Goal: Information Seeking & Learning: Check status

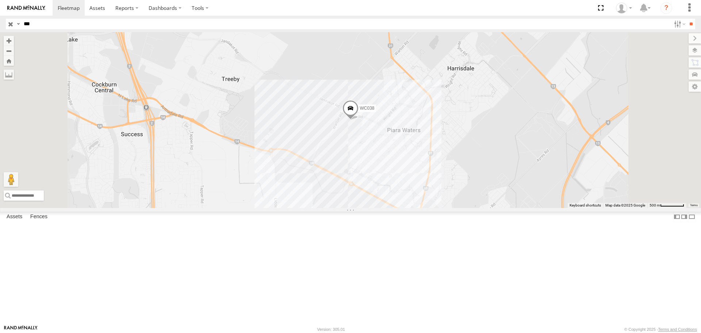
type input "***"
click at [687, 19] on input "**" at bounding box center [691, 24] width 8 height 11
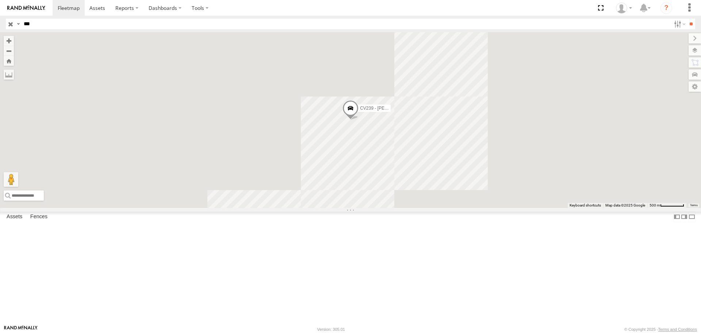
click at [24, 26] on input "***" at bounding box center [346, 24] width 650 height 11
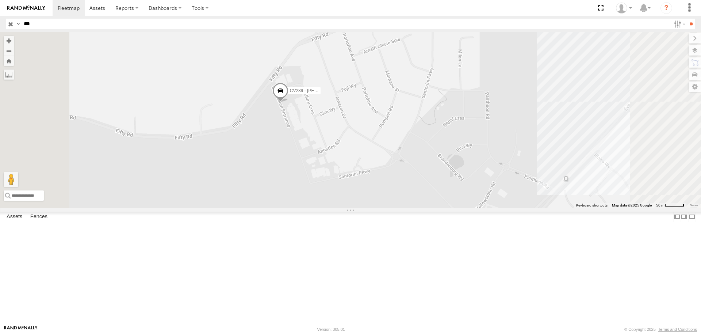
drag, startPoint x: 365, startPoint y: 151, endPoint x: 373, endPoint y: 166, distance: 16.9
click at [373, 166] on div "CV239 - [PERSON_NAME]" at bounding box center [350, 119] width 701 height 175
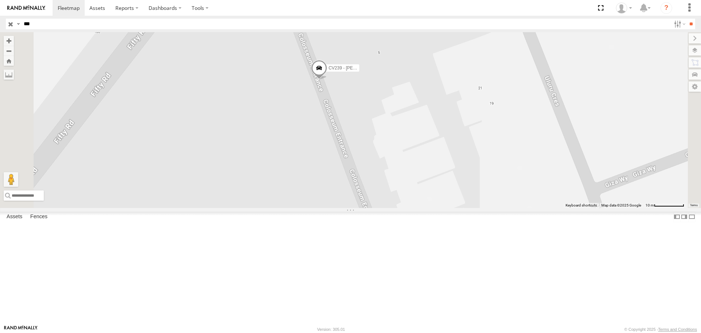
click at [693, 51] on label at bounding box center [695, 50] width 12 height 10
click at [0, 0] on span "Basemaps" at bounding box center [0, 0] width 0 height 0
click at [0, 0] on span "Satellite + Roadmap" at bounding box center [0, 0] width 0 height 0
click at [0, 0] on div "Satellite + Roadmap" at bounding box center [0, 0] width 0 height 0
click at [0, 0] on span "Satellite + Roadmap" at bounding box center [0, 0] width 0 height 0
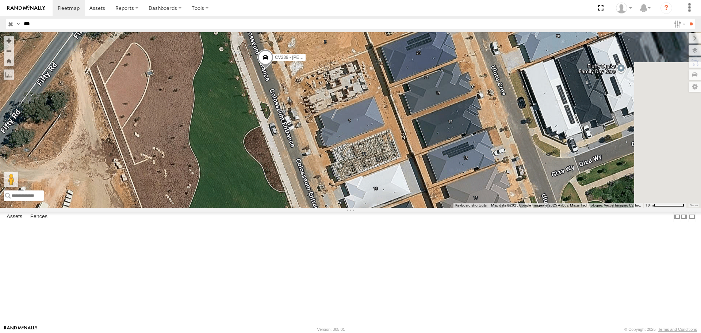
drag, startPoint x: 397, startPoint y: 175, endPoint x: 340, endPoint y: 164, distance: 58.3
click at [340, 164] on div "CV239 - [PERSON_NAME]" at bounding box center [350, 119] width 701 height 175
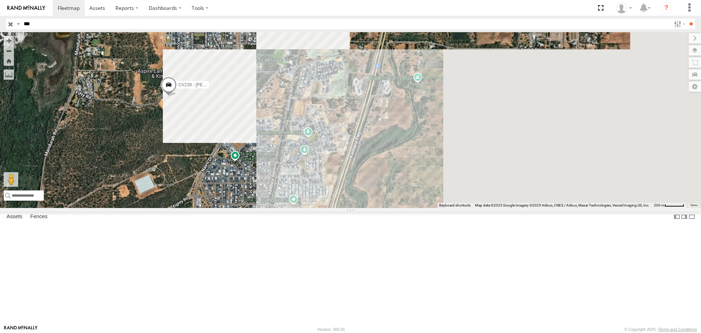
drag, startPoint x: 491, startPoint y: 229, endPoint x: 272, endPoint y: 167, distance: 227.5
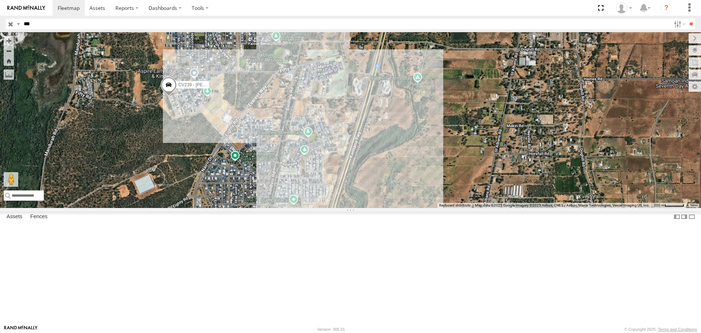
click at [272, 167] on div "CV239 - [PERSON_NAME]" at bounding box center [350, 119] width 701 height 175
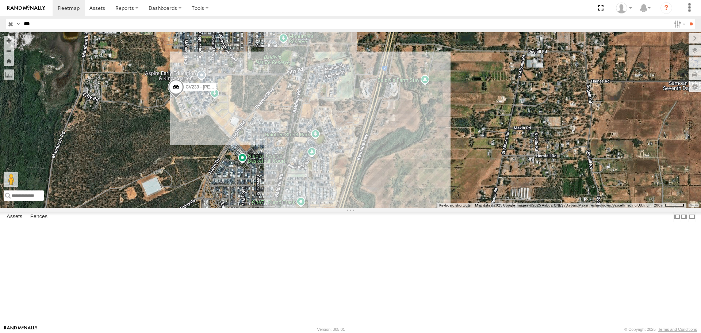
click at [370, 159] on div "CV239 - [PERSON_NAME]" at bounding box center [350, 119] width 701 height 175
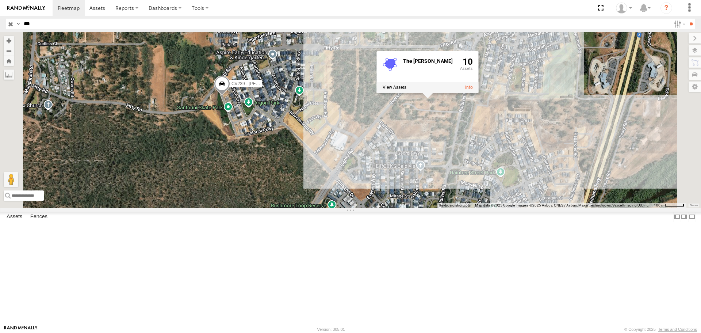
click at [230, 96] on span at bounding box center [222, 86] width 16 height 20
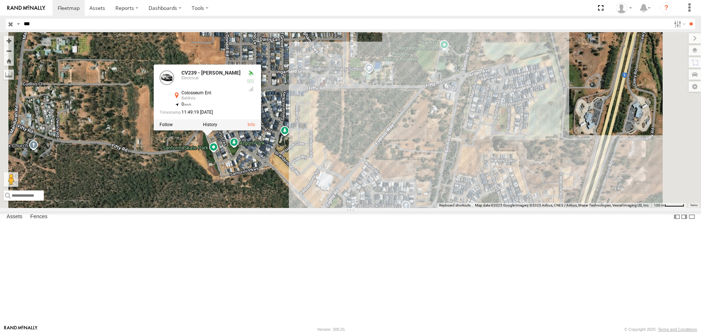
drag, startPoint x: 399, startPoint y: 180, endPoint x: 384, endPoint y: 222, distance: 44.3
click at [384, 207] on div "CV239 - [PERSON_NAME] CV239 - [PERSON_NAME] Electrical Colosseum Ent Baldivis -…" at bounding box center [350, 119] width 701 height 175
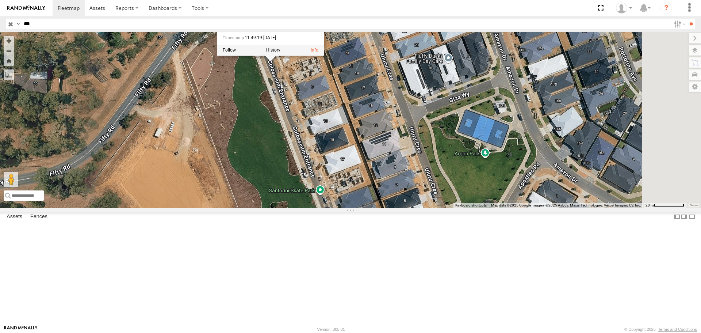
drag, startPoint x: 484, startPoint y: 290, endPoint x: 408, endPoint y: 117, distance: 189.2
click at [411, 128] on div "CV239 - [PERSON_NAME] CV239 - [PERSON_NAME] Electrical Colosseum Ent Baldivis -…" at bounding box center [350, 119] width 701 height 175
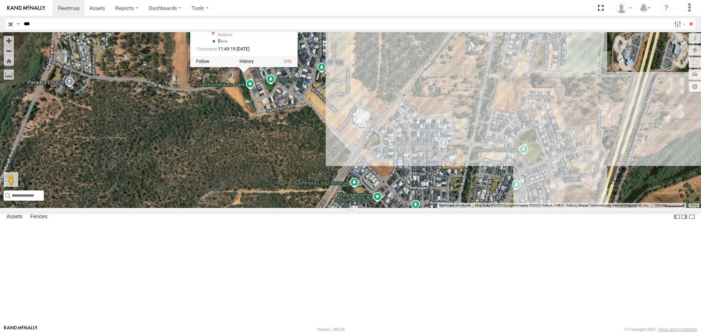
drag, startPoint x: 451, startPoint y: 249, endPoint x: 357, endPoint y: 167, distance: 125.6
click at [357, 168] on div "CV239 - [PERSON_NAME] CV239 - [PERSON_NAME] Electrical Colosseum Ent Baldivis -…" at bounding box center [350, 119] width 701 height 175
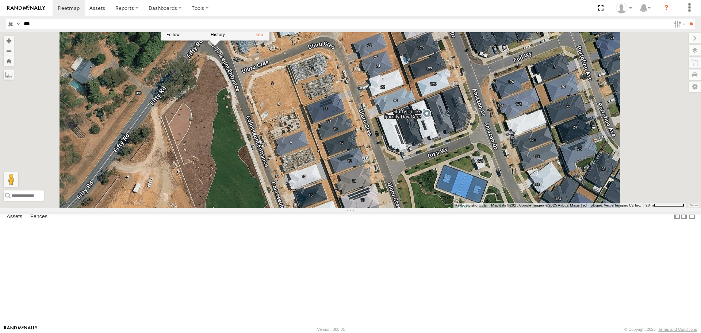
drag, startPoint x: 311, startPoint y: 141, endPoint x: 289, endPoint y: 184, distance: 48.4
click at [289, 184] on div "CV239 - [PERSON_NAME] CV239 - [PERSON_NAME] Electrical Colosseum Ent Baldivis -…" at bounding box center [350, 119] width 701 height 175
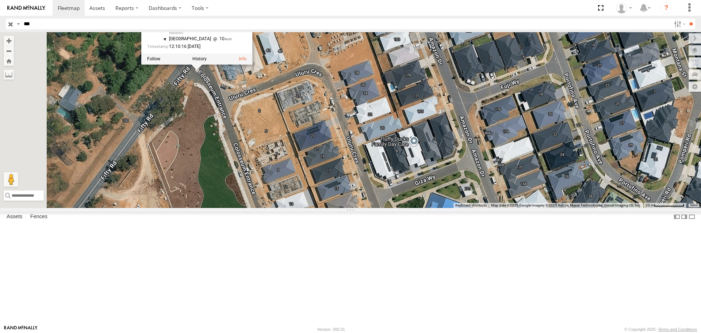
click at [397, 93] on div "CV239 - [PERSON_NAME] CV239 - [PERSON_NAME] Electrical Colosseum Ent Baldivis -…" at bounding box center [350, 119] width 701 height 175
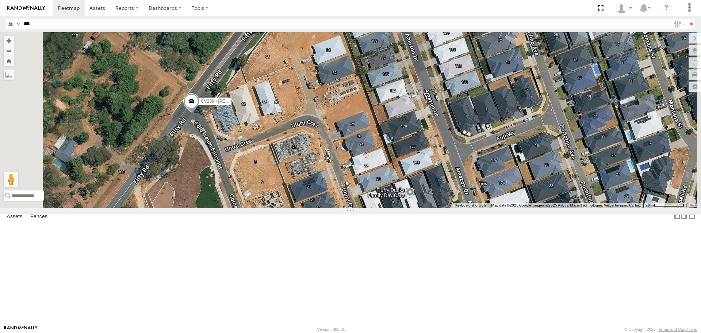
drag, startPoint x: 365, startPoint y: 73, endPoint x: 364, endPoint y: 131, distance: 58.1
click at [364, 131] on div "CV239 - [PERSON_NAME]" at bounding box center [350, 119] width 701 height 175
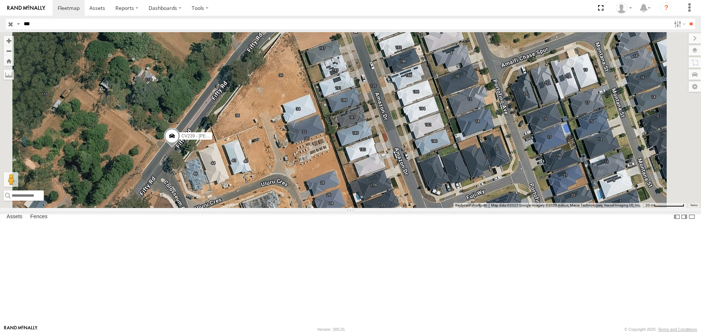
drag, startPoint x: 374, startPoint y: 109, endPoint x: 336, endPoint y: 169, distance: 71.7
click at [336, 169] on div "CV239 - [PERSON_NAME]" at bounding box center [350, 119] width 701 height 175
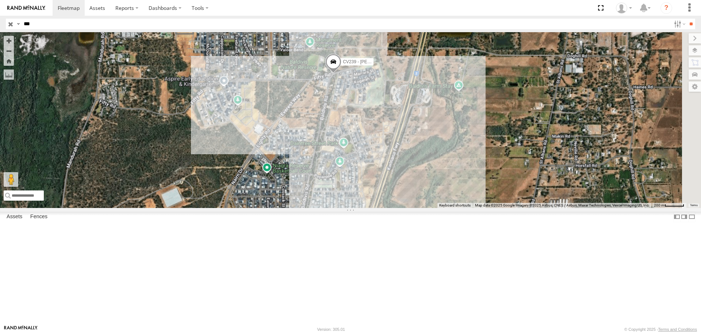
drag, startPoint x: 397, startPoint y: 186, endPoint x: 336, endPoint y: 182, distance: 60.7
click at [336, 182] on div "CV239 - [PERSON_NAME]" at bounding box center [350, 119] width 701 height 175
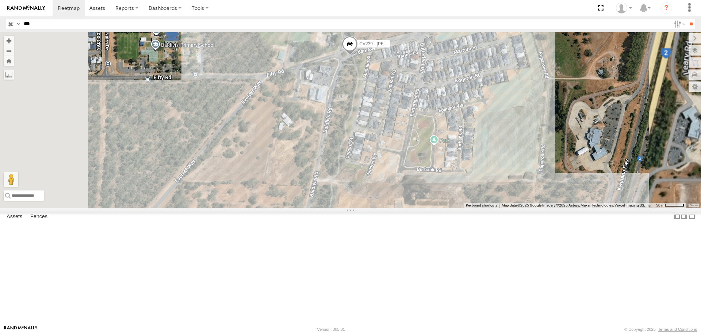
click at [397, 148] on div "CV239 - [PERSON_NAME]" at bounding box center [350, 119] width 701 height 175
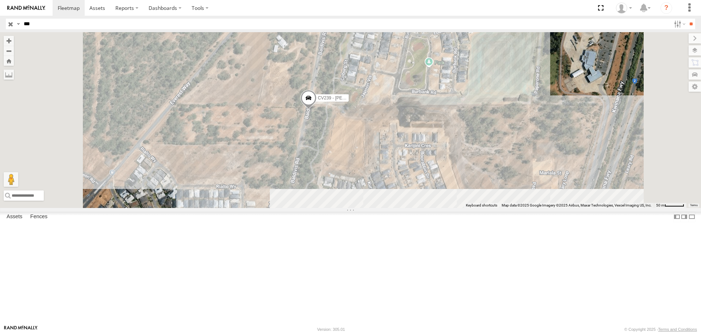
drag, startPoint x: 449, startPoint y: 287, endPoint x: 443, endPoint y: 198, distance: 89.3
click at [443, 198] on div "CV239 - [PERSON_NAME] The [PERSON_NAME] 10" at bounding box center [350, 119] width 701 height 175
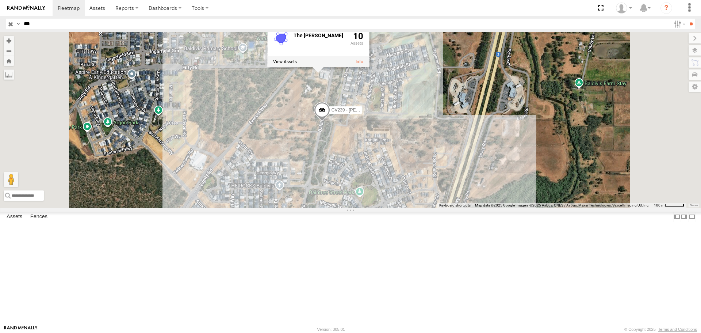
click at [400, 182] on div "CV239 - [PERSON_NAME] The [PERSON_NAME] 10" at bounding box center [350, 119] width 701 height 175
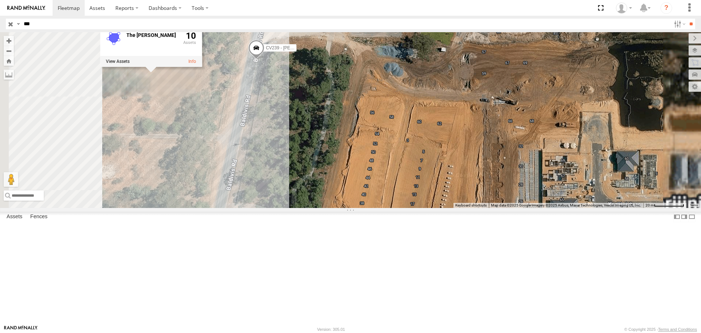
drag, startPoint x: 381, startPoint y: 141, endPoint x: 418, endPoint y: 219, distance: 86.4
click at [418, 207] on div "CV239 - [PERSON_NAME] The [PERSON_NAME] 10" at bounding box center [350, 119] width 701 height 175
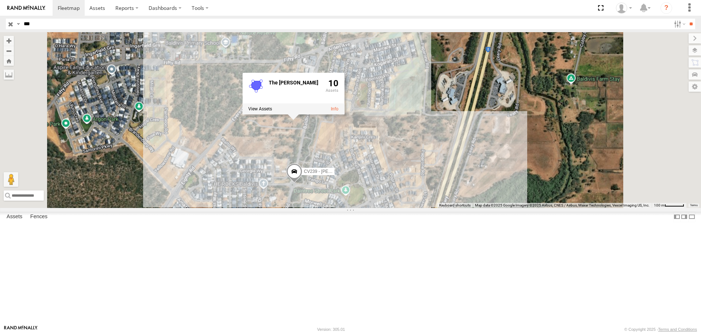
drag, startPoint x: 408, startPoint y: 277, endPoint x: 407, endPoint y: 152, distance: 124.9
click at [407, 152] on div "CV239 - [PERSON_NAME] The [PERSON_NAME] 10" at bounding box center [350, 119] width 701 height 175
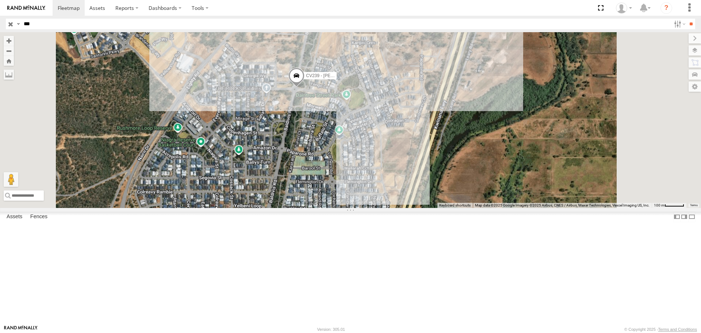
click at [355, 103] on div "CV239 - [PERSON_NAME] The [PERSON_NAME] 10" at bounding box center [350, 119] width 701 height 175
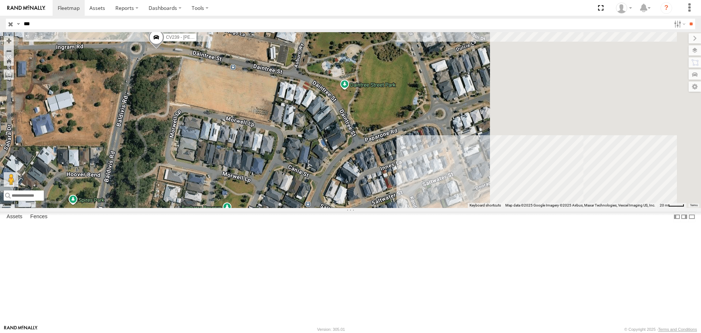
drag, startPoint x: 461, startPoint y: 179, endPoint x: 305, endPoint y: 167, distance: 156.4
click at [305, 167] on div "CV239 - [PERSON_NAME] The [PERSON_NAME] 10" at bounding box center [350, 119] width 701 height 175
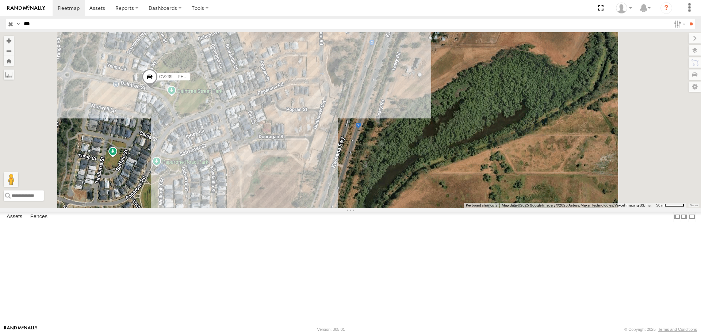
click at [375, 207] on div "CV239 - [PERSON_NAME] The [PERSON_NAME] 10" at bounding box center [350, 119] width 701 height 175
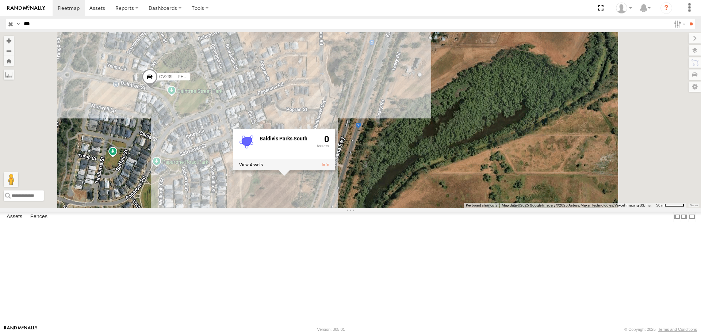
click at [365, 78] on div "CV239 - [PERSON_NAME] Baldivis Parks South 0" at bounding box center [350, 119] width 701 height 175
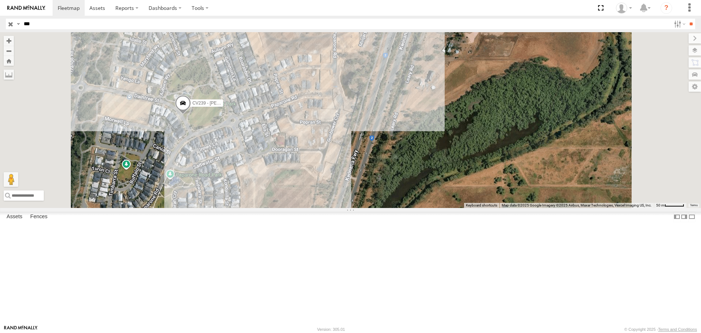
drag, startPoint x: 360, startPoint y: 153, endPoint x: 374, endPoint y: 155, distance: 13.7
click at [374, 155] on div "CV239 - [PERSON_NAME] Baldivis Parks 6" at bounding box center [350, 119] width 701 height 175
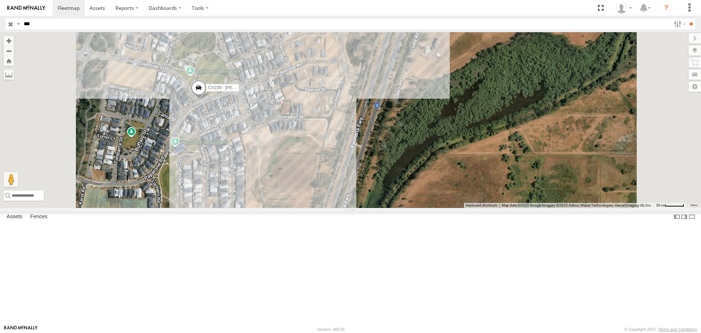
drag, startPoint x: 386, startPoint y: 153, endPoint x: 389, endPoint y: 123, distance: 30.1
click at [389, 123] on div "CV239 - [PERSON_NAME] Baldivis Parks 6" at bounding box center [350, 119] width 701 height 175
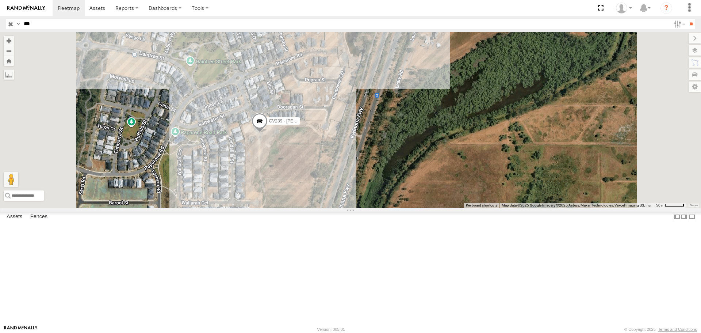
click at [366, 207] on div "CV239 - [PERSON_NAME] Baldivis Parks 6" at bounding box center [350, 119] width 701 height 175
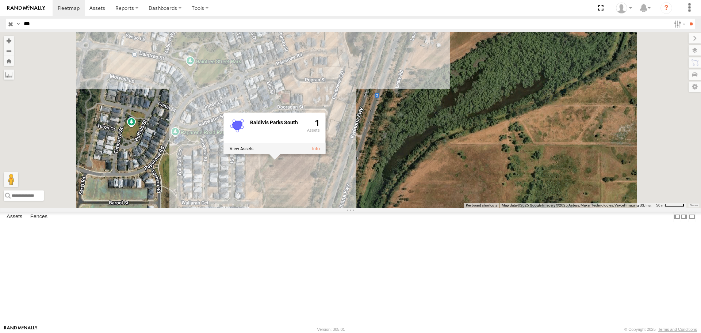
click at [427, 156] on div "CV239 - [PERSON_NAME] Baldivis Parks South 1" at bounding box center [350, 119] width 701 height 175
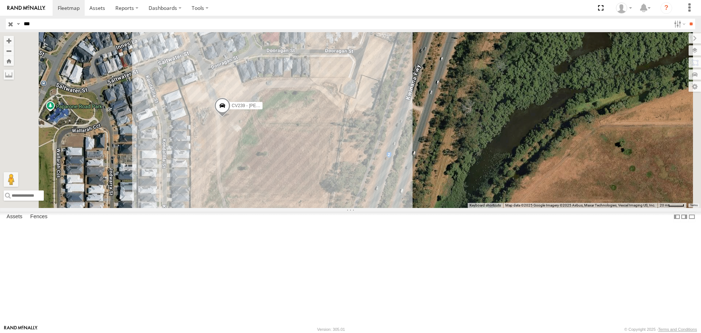
click at [230, 118] on span at bounding box center [222, 108] width 16 height 20
